Goal: Transaction & Acquisition: Purchase product/service

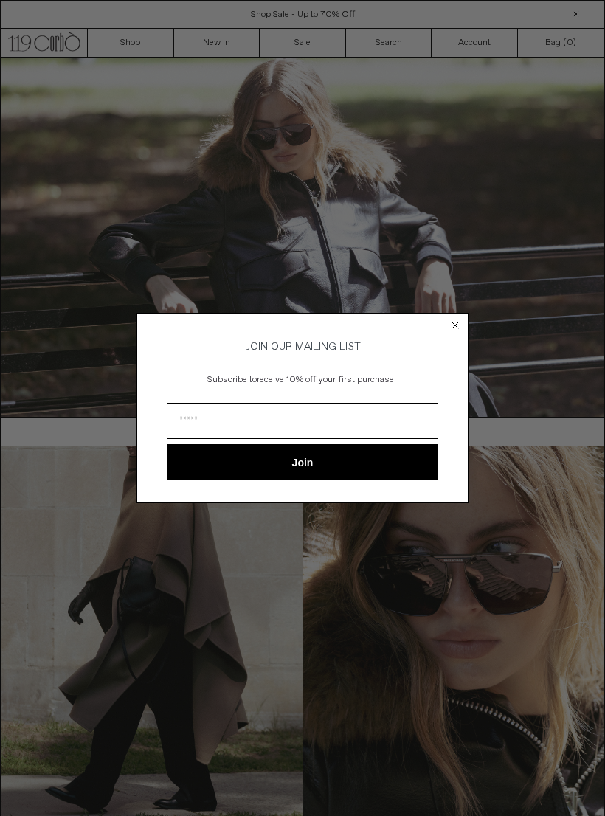
click at [452, 319] on circle "Close dialog" at bounding box center [455, 325] width 14 height 14
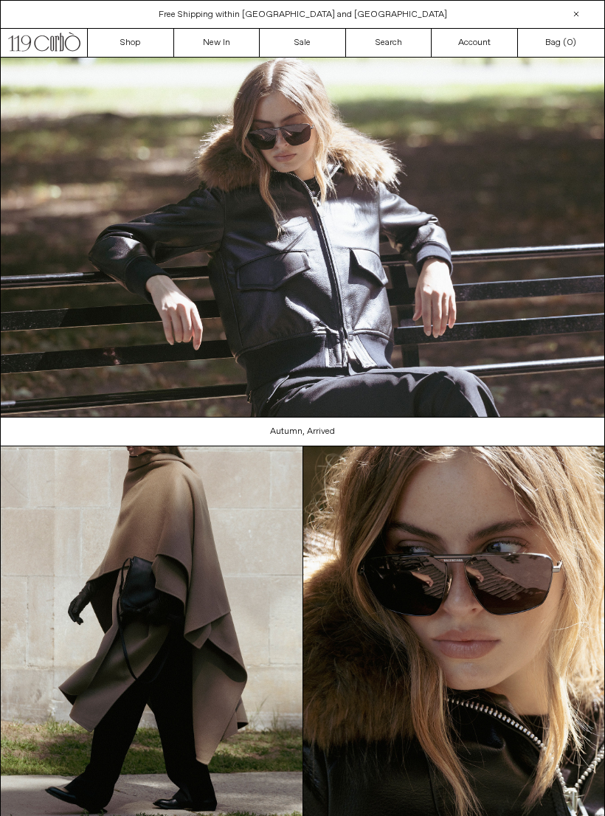
click at [475, 264] on img at bounding box center [302, 237] width 603 height 359
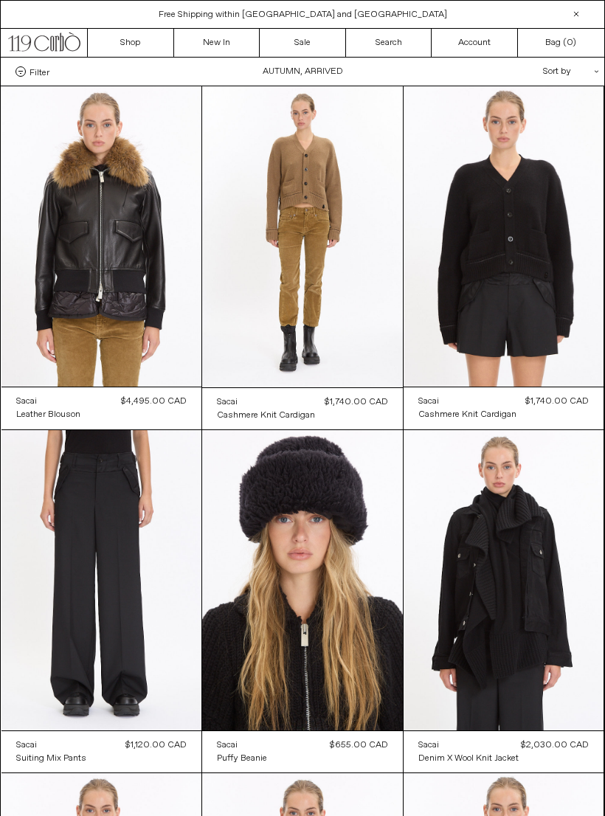
click at [569, 66] on div "Sort by .cls-1{fill:#231f20}" at bounding box center [523, 72] width 133 height 28
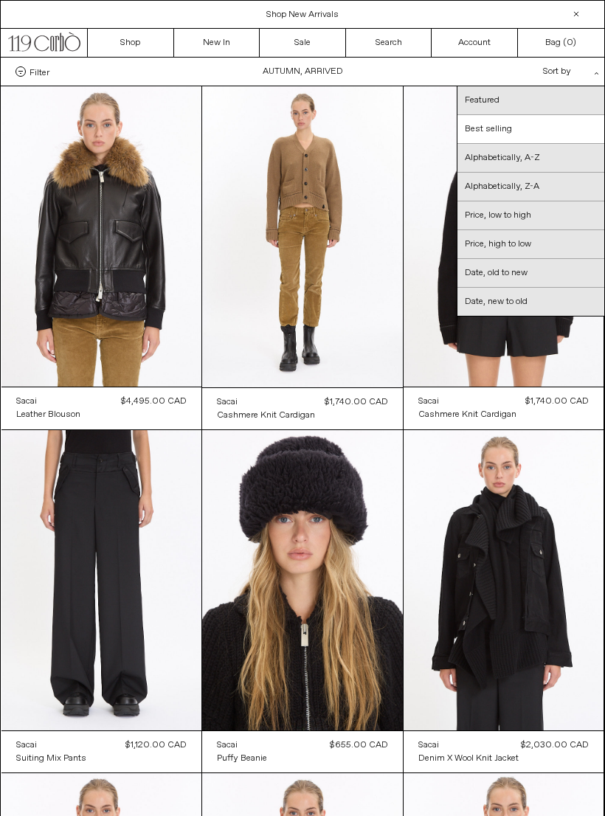
click at [537, 299] on link "Date, new to old" at bounding box center [530, 302] width 147 height 28
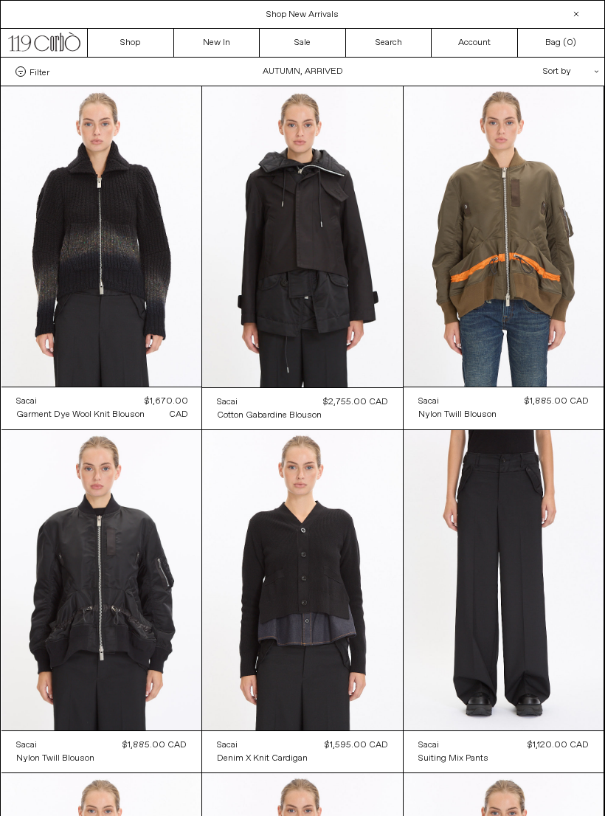
click at [569, 74] on div "Sort by .cls-1{fill:#231f20}" at bounding box center [523, 72] width 133 height 28
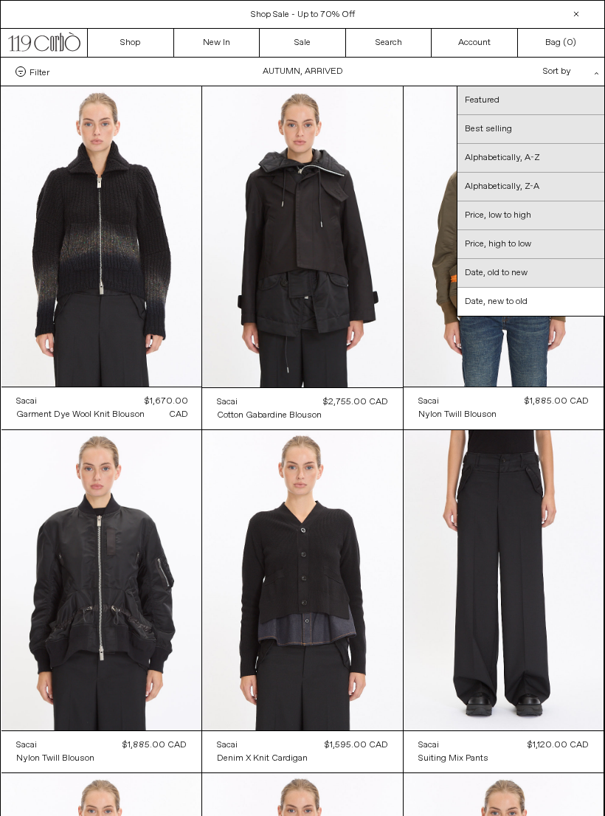
click at [516, 128] on link "Best selling" at bounding box center [530, 129] width 147 height 29
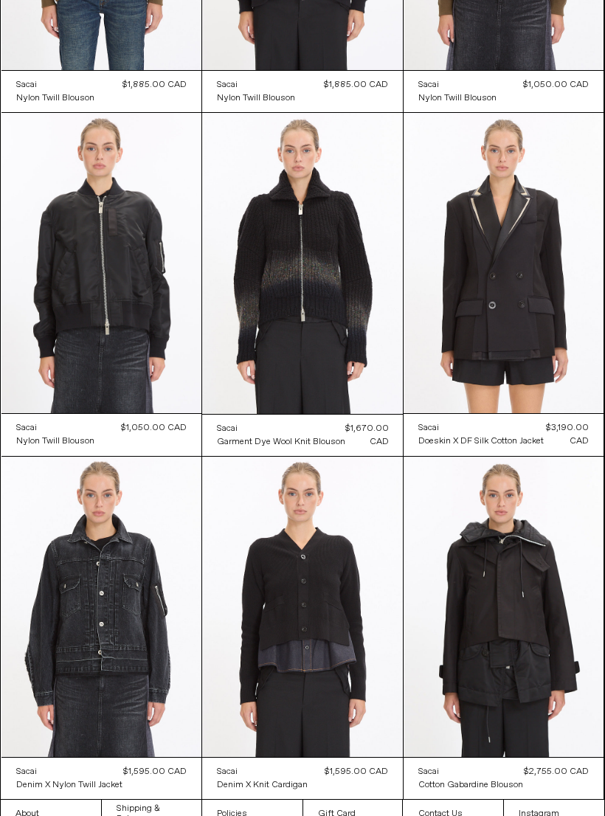
scroll to position [1366, 0]
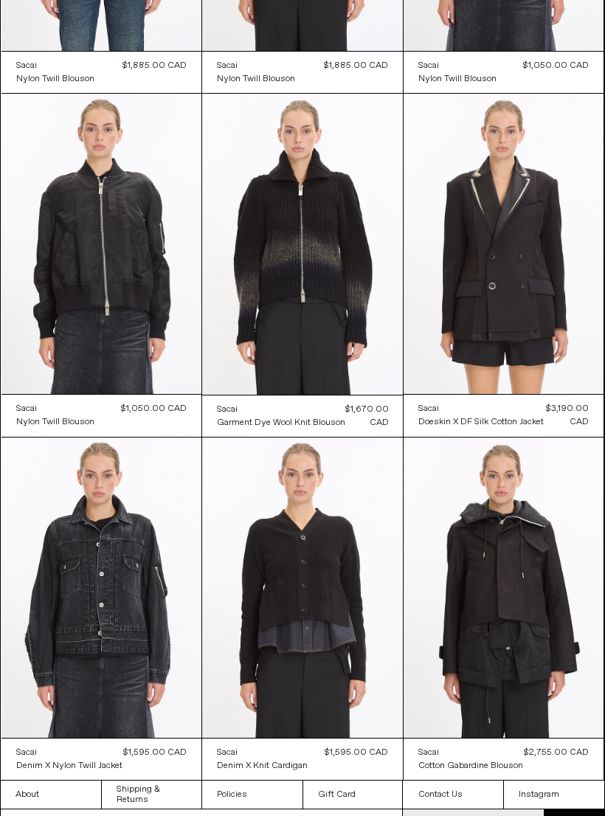
click at [351, 600] on at bounding box center [302, 587] width 201 height 301
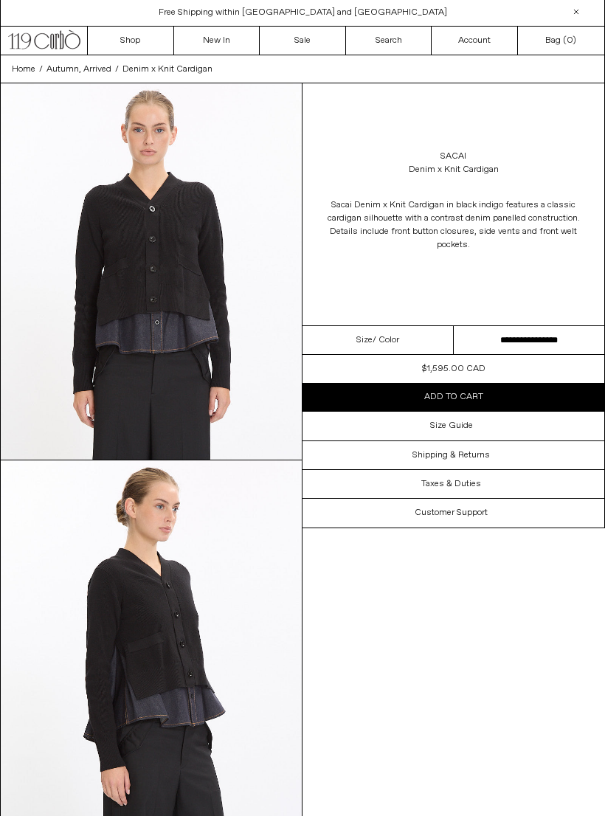
click at [484, 337] on select "**********" at bounding box center [529, 340] width 151 height 29
click at [498, 273] on div "Sacai Denim x Knit Cardigan Sacai Denim x Knit Cardigan in black indigo feature…" at bounding box center [453, 204] width 302 height 242
